Goal: Navigation & Orientation: Find specific page/section

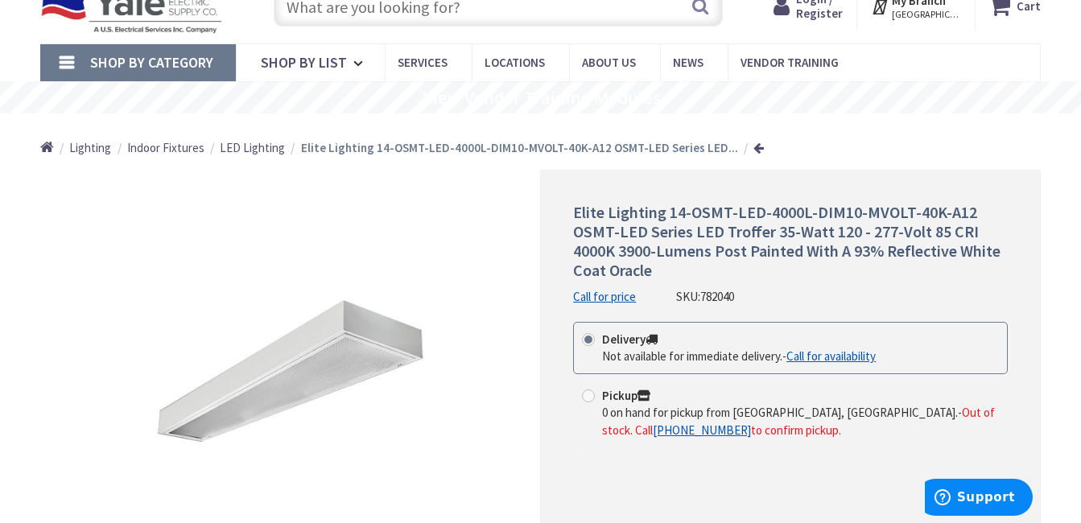
scroll to position [97, 0]
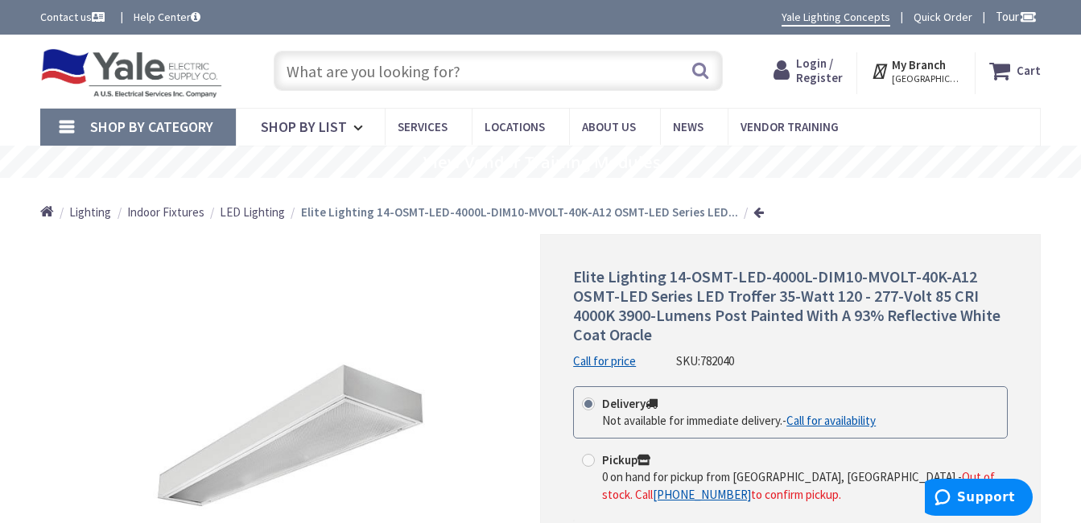
click at [266, 215] on span "LED Lighting" at bounding box center [252, 211] width 65 height 15
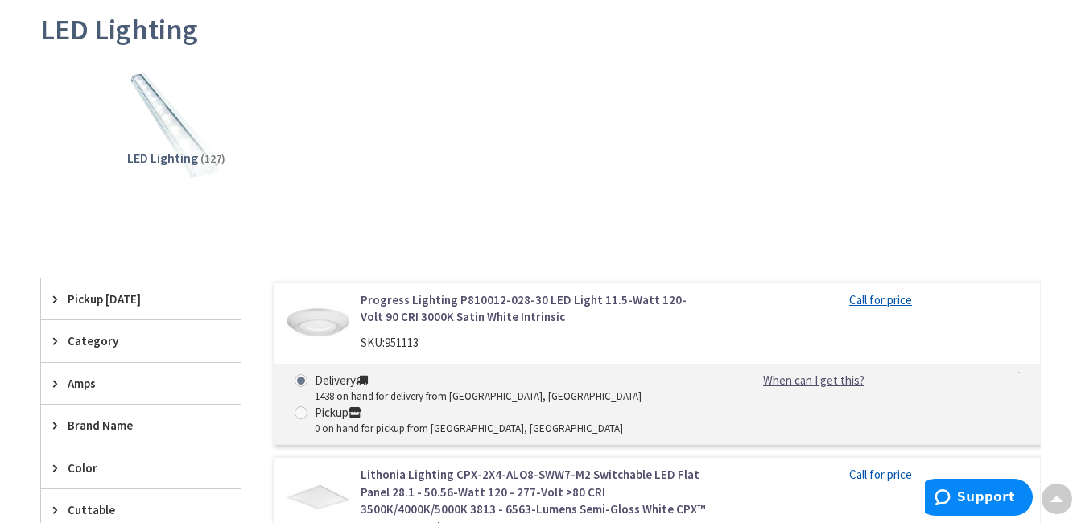
click at [122, 303] on span "Pickup [DATE]" at bounding box center [133, 298] width 131 height 17
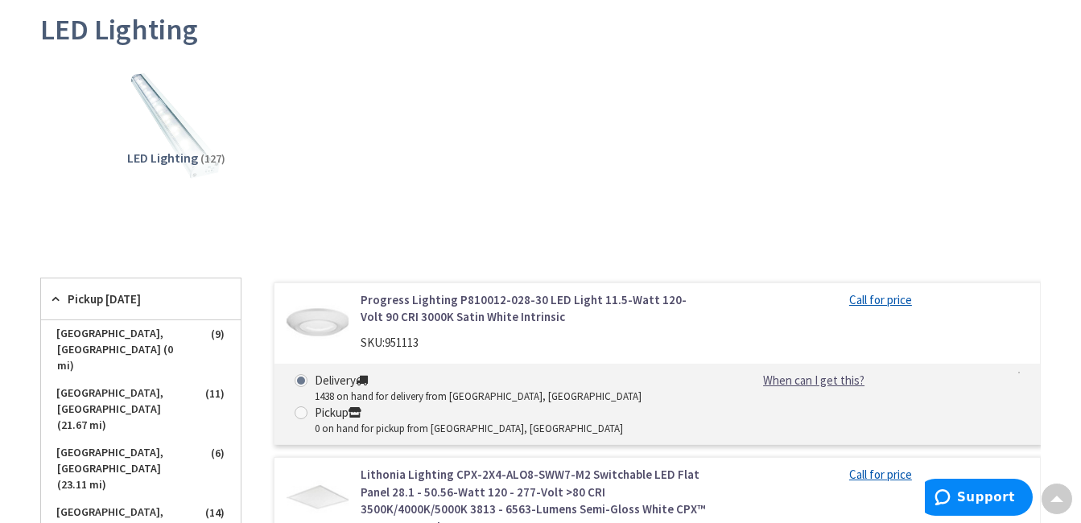
click at [264, 207] on div "LED Lighting (127)" at bounding box center [540, 139] width 944 height 154
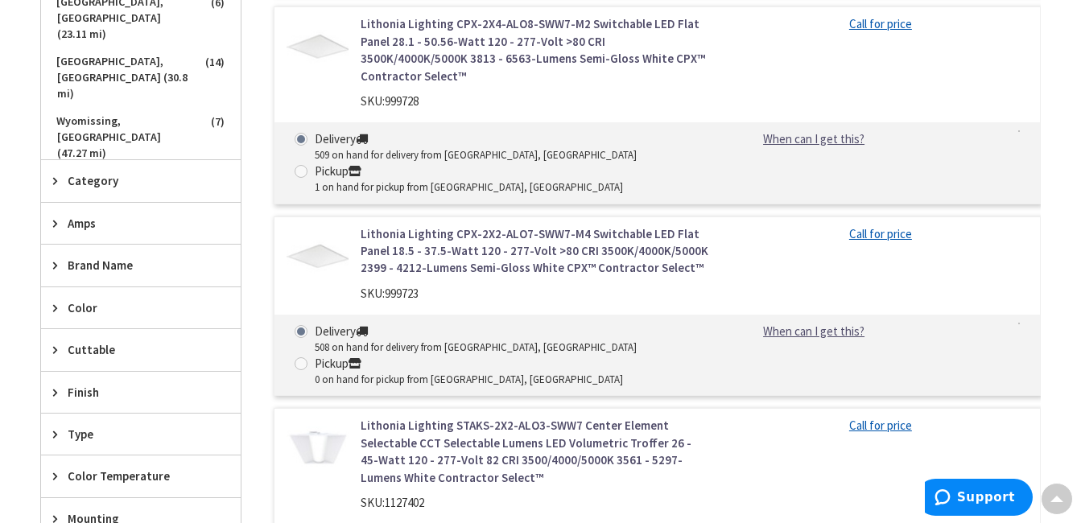
scroll to position [698, 0]
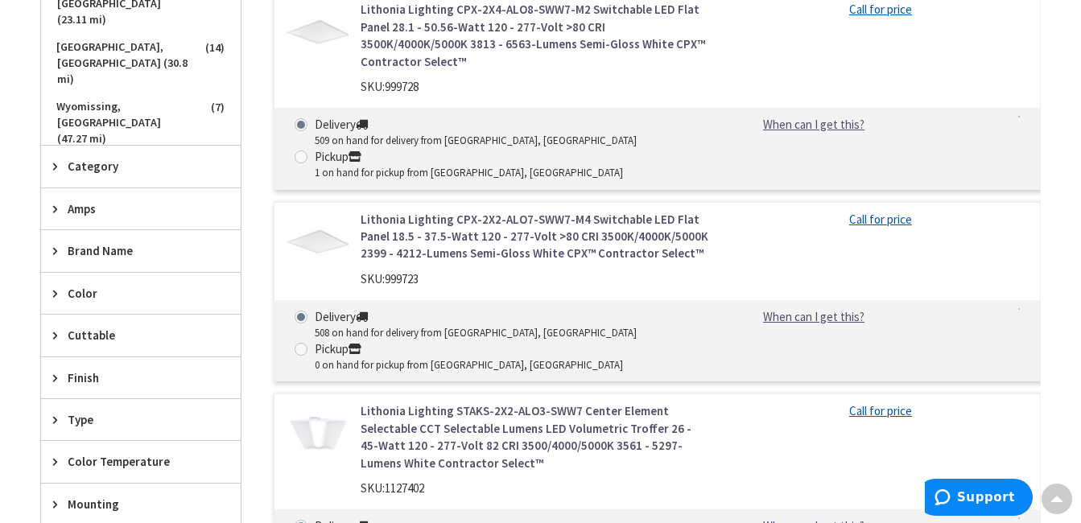
click at [93, 252] on span "Brand Name" at bounding box center [133, 250] width 131 height 17
